Goal: Transaction & Acquisition: Purchase product/service

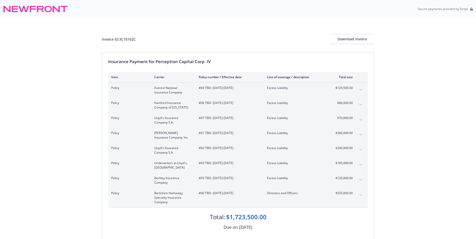
scroll to position [117, 0]
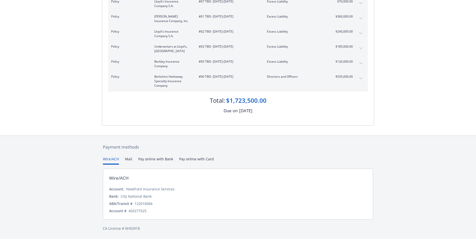
click at [147, 212] on div "Account # 450277525" at bounding box center [238, 210] width 258 height 5
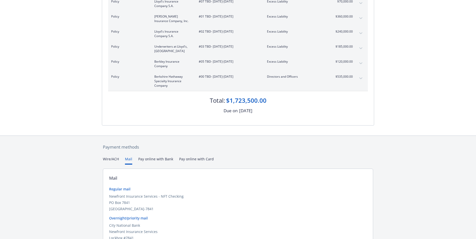
click at [128, 157] on button "Mail" at bounding box center [128, 160] width 7 height 8
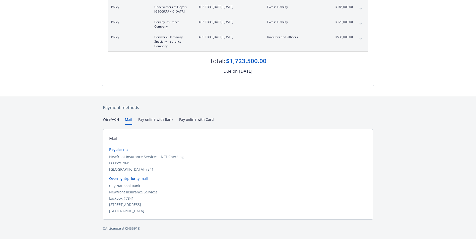
scroll to position [130, 0]
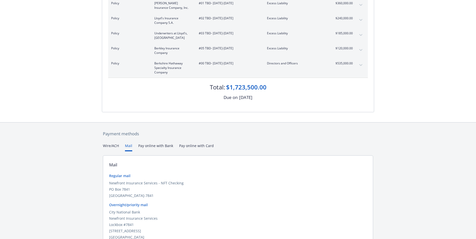
click at [155, 118] on div "Secure payments provided by Stripe Invoice ID: 3C16162C Download Invoice Insura…" at bounding box center [238, 68] width 476 height 396
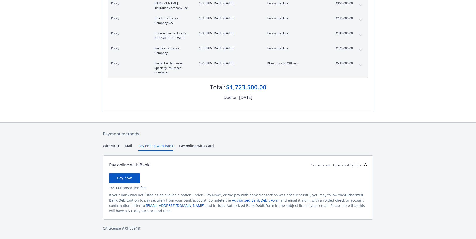
scroll to position [107, 0]
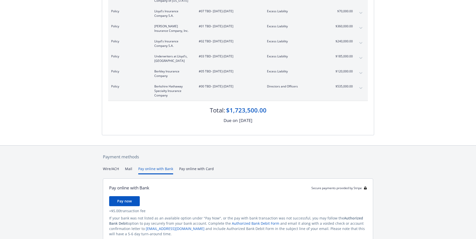
click at [195, 145] on div "Secure payments provided by Stripe Invoice ID: 3C16162C Download Invoice Insura…" at bounding box center [238, 77] width 476 height 369
click at [154, 168] on button "Pay online with Bank" at bounding box center [155, 170] width 35 height 8
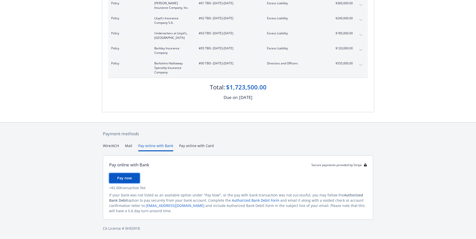
click at [127, 177] on span "Pay now" at bounding box center [124, 178] width 15 height 5
click at [309, 147] on div "Wire/ACH Mail Pay online with Bank Pay online with Card" at bounding box center [238, 147] width 270 height 8
